Goal: Task Accomplishment & Management: Manage account settings

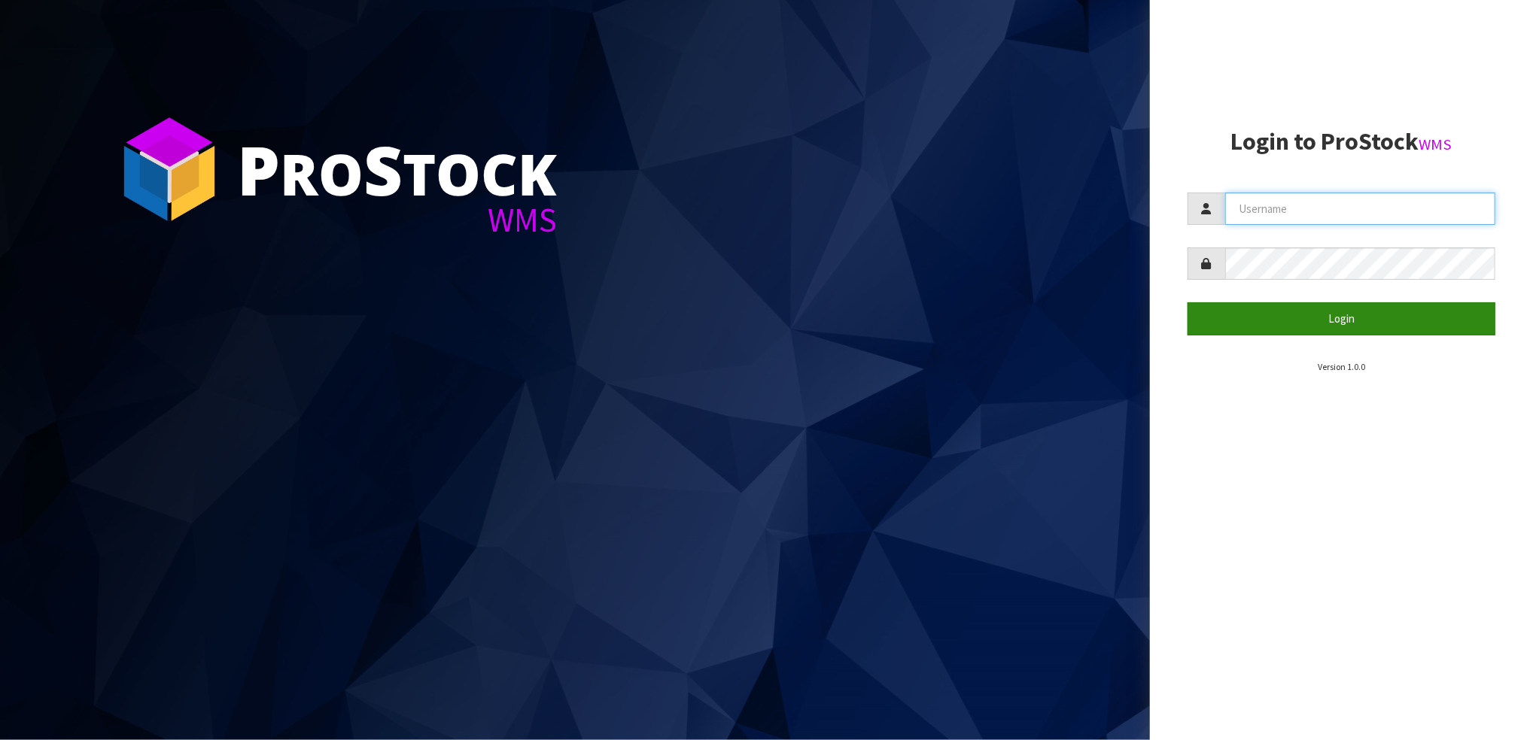
type input "STOREMASTA"
click at [1382, 313] on button "Login" at bounding box center [1341, 318] width 308 height 32
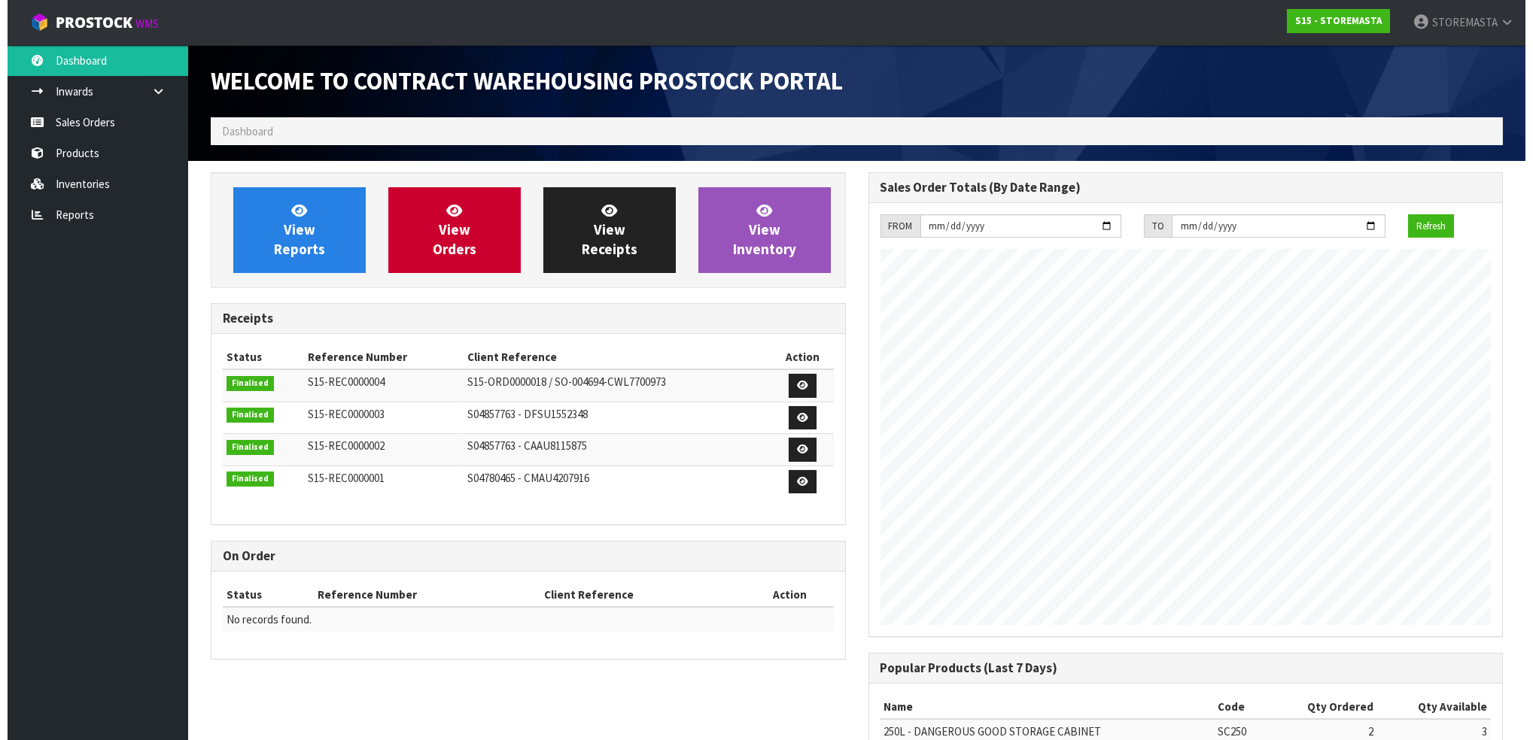
scroll to position [615, 657]
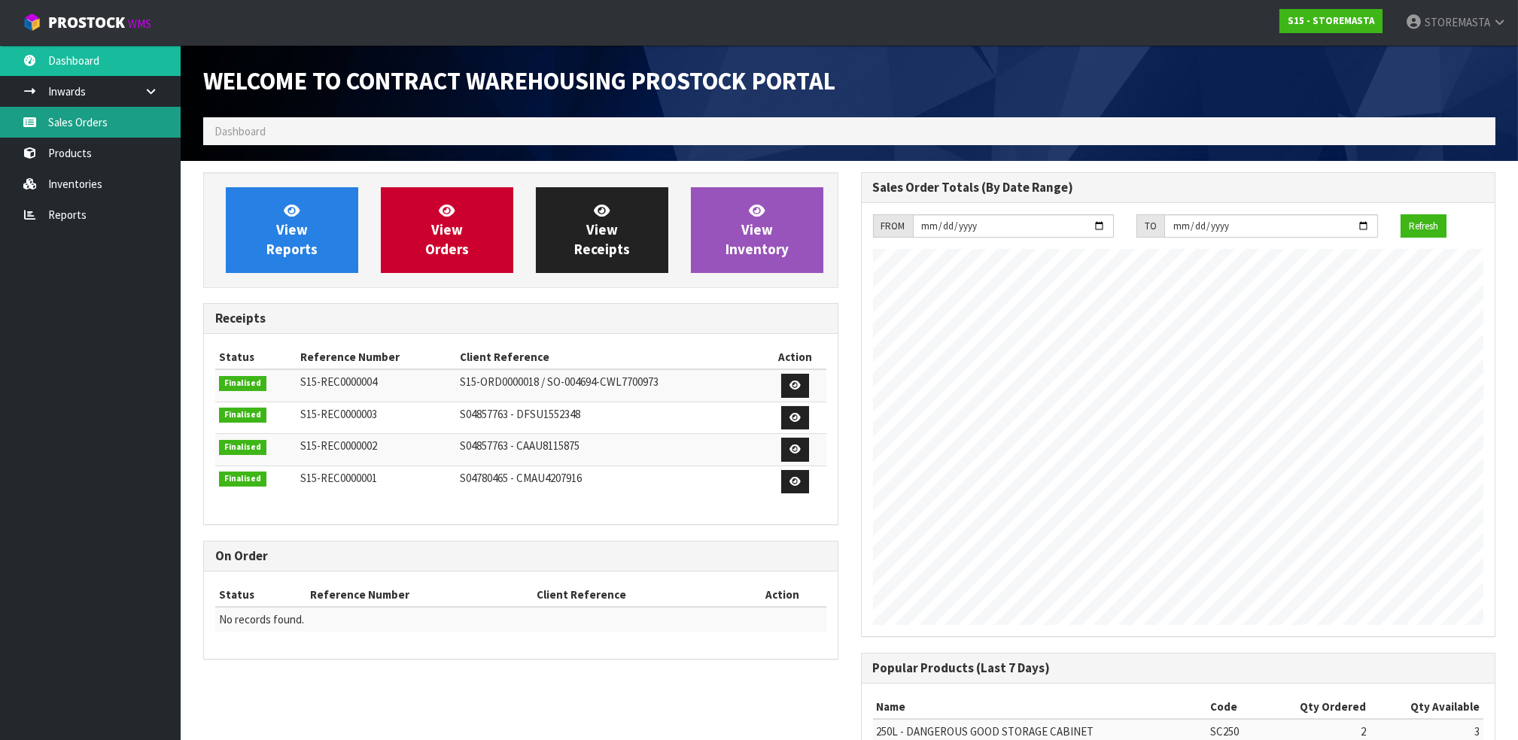
click at [93, 129] on link "Sales Orders" at bounding box center [90, 122] width 181 height 31
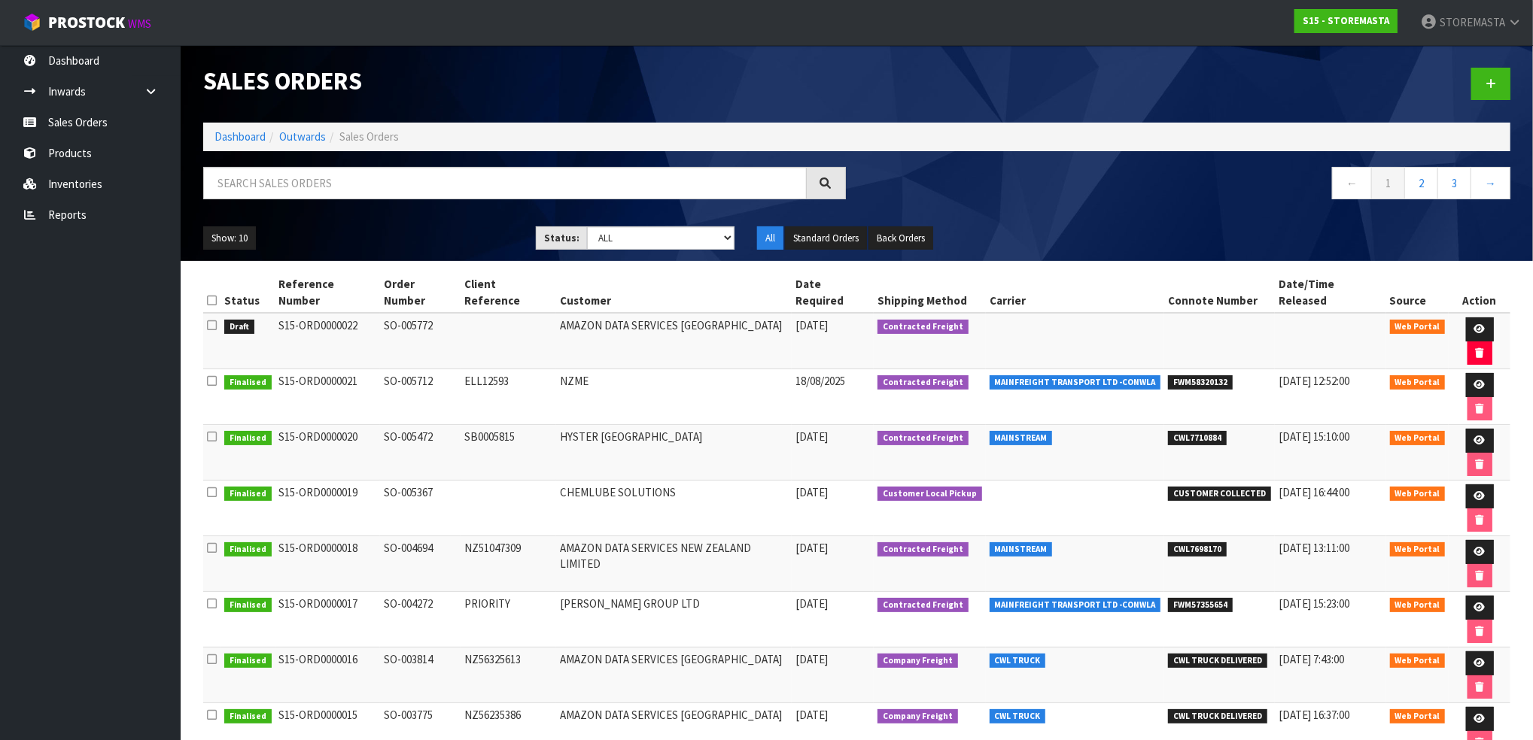
click at [333, 314] on td "S15-ORD0000022" at bounding box center [327, 341] width 105 height 56
click at [1410, 320] on span "Web Portal" at bounding box center [1418, 327] width 56 height 15
click at [1401, 320] on span "Web Portal" at bounding box center [1418, 327] width 56 height 15
click at [1466, 318] on link at bounding box center [1480, 330] width 28 height 24
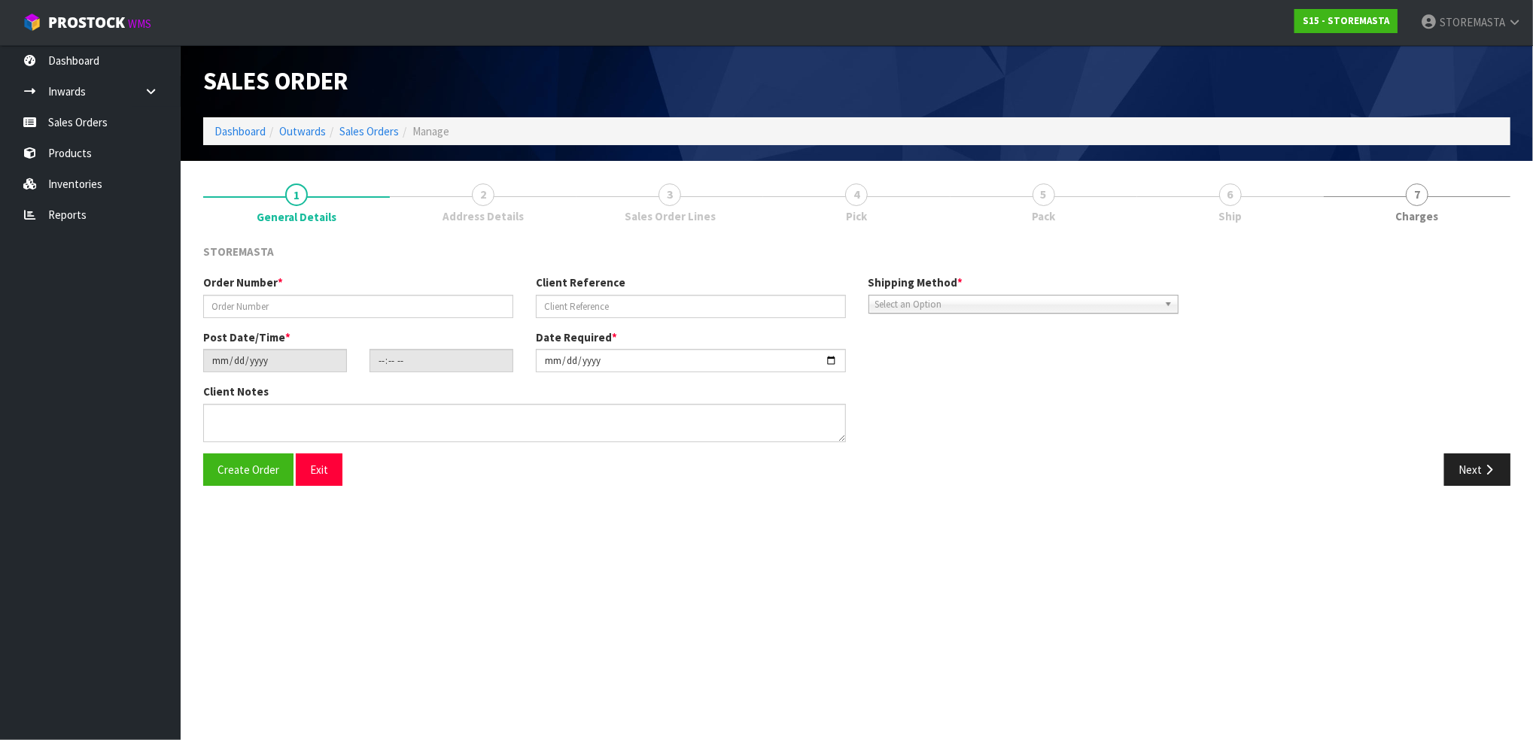
type input "SO-005772"
type input "[DATE]"
type input "16:38:00.000"
type input "[DATE]"
type textarea "PLEASE DELIVER THE NEW UNIT AND COLLECT THE DAMAGED UNIT AT THE SAME TIME. NO F…"
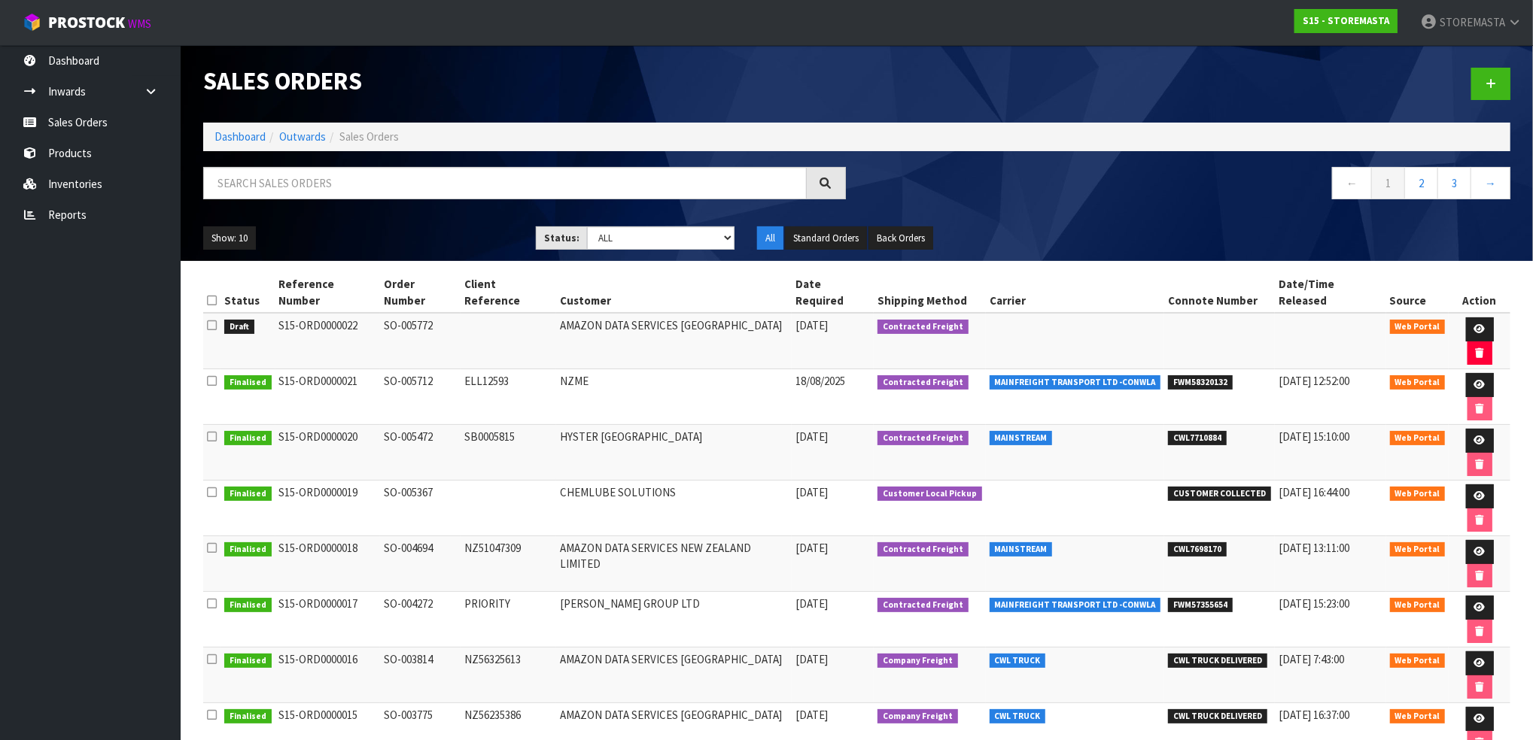
drag, startPoint x: 279, startPoint y: 308, endPoint x: 377, endPoint y: 312, distance: 97.9
click at [377, 313] on td "S15-ORD0000022" at bounding box center [327, 341] width 105 height 56
copy td "S15-ORD0000022"
